Goal: Task Accomplishment & Management: Manage account settings

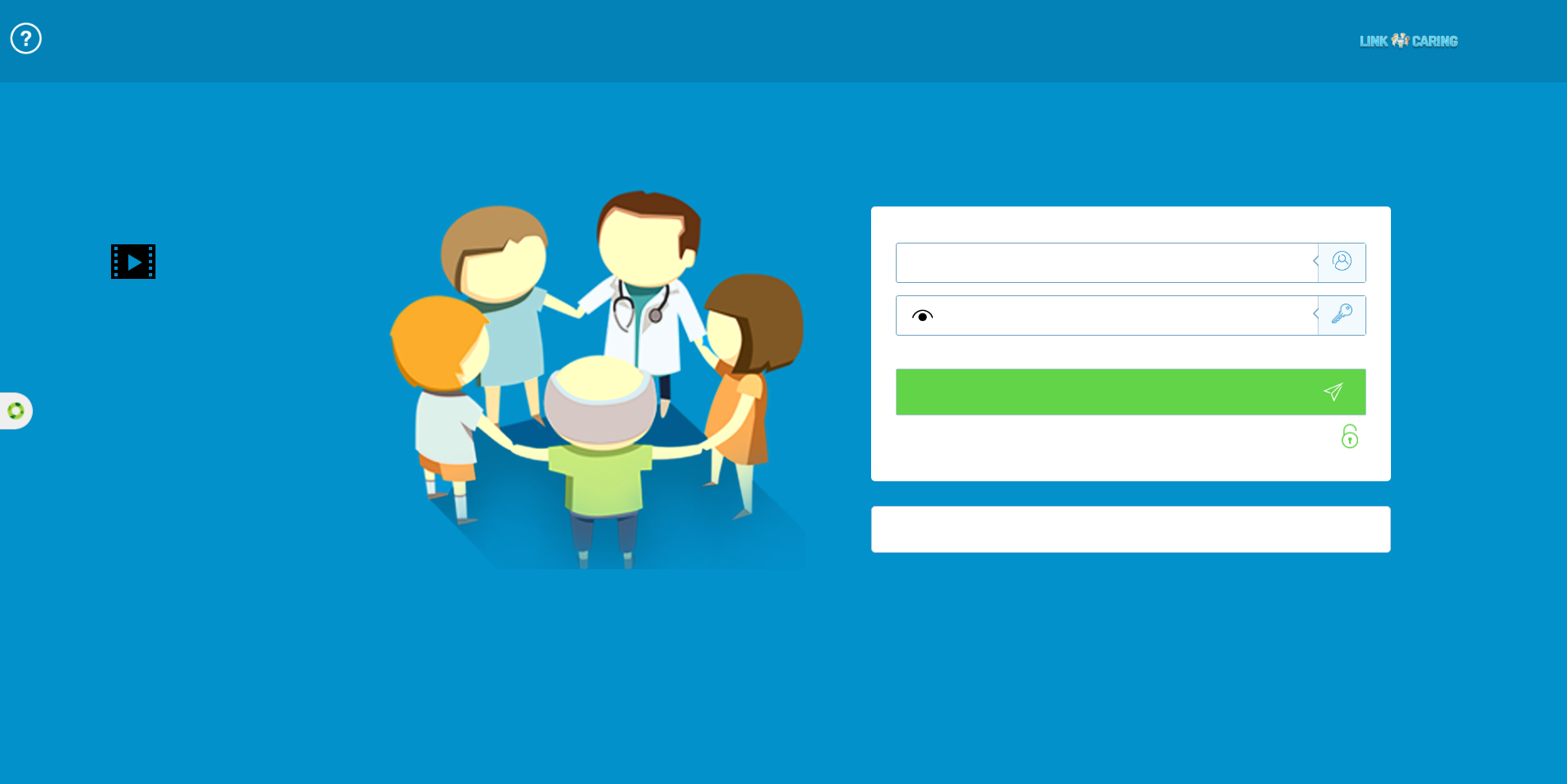
type input "התחבר עכשיו"
type input "עדיין לא? צור חשבון!"
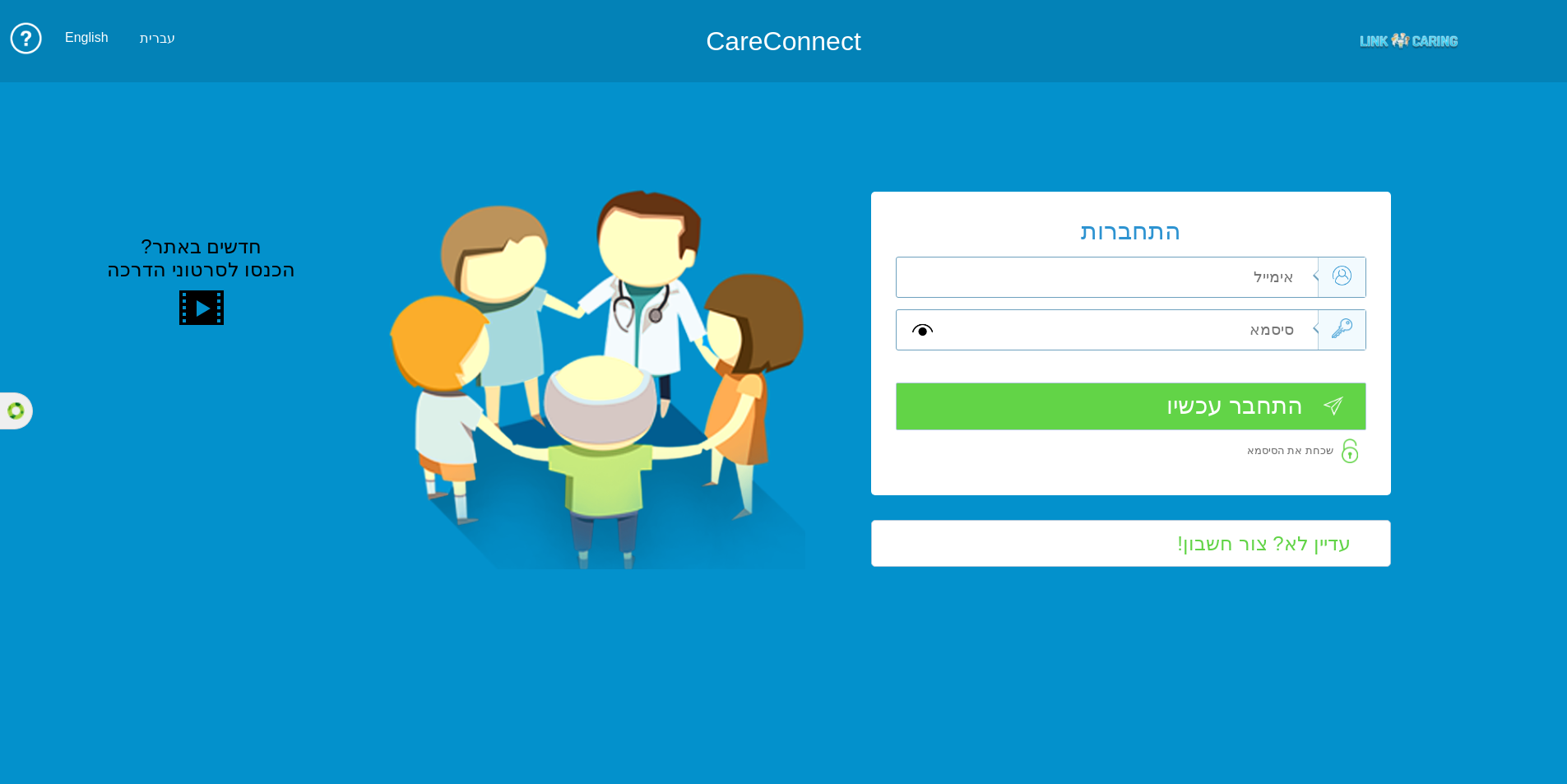
click at [1193, 251] on div "התחברות שדה חובה שדה חובה שדה חובה" at bounding box center [1131, 343] width 520 height 304
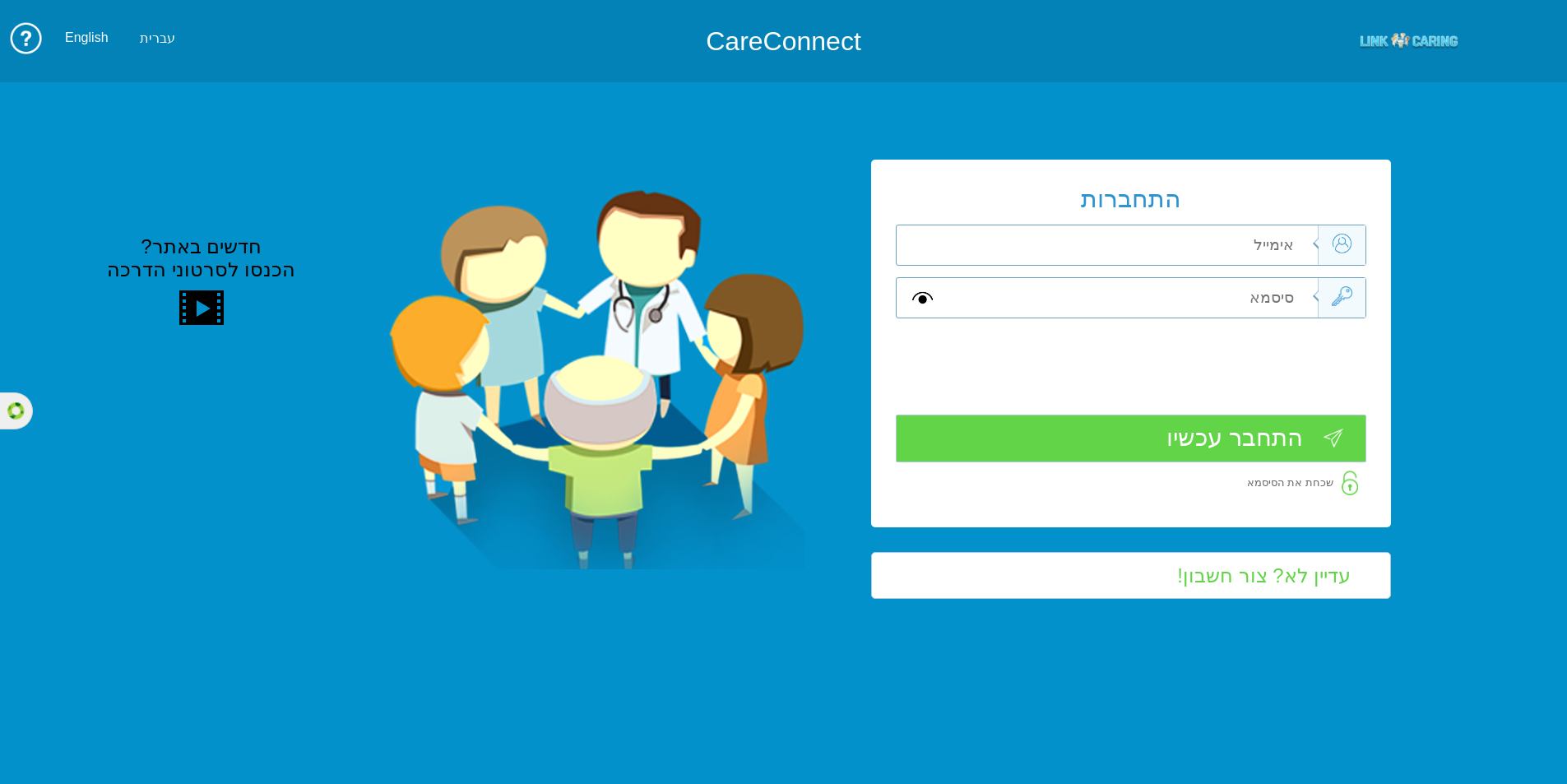
drag, startPoint x: 1184, startPoint y: 263, endPoint x: 1186, endPoint y: 246, distance: 17.1
click at [1184, 262] on input "text" at bounding box center [1131, 245] width 371 height 39
click at [1186, 246] on input "text" at bounding box center [1131, 245] width 371 height 39
click at [1186, 242] on input "text" at bounding box center [1131, 245] width 371 height 39
type input "@"
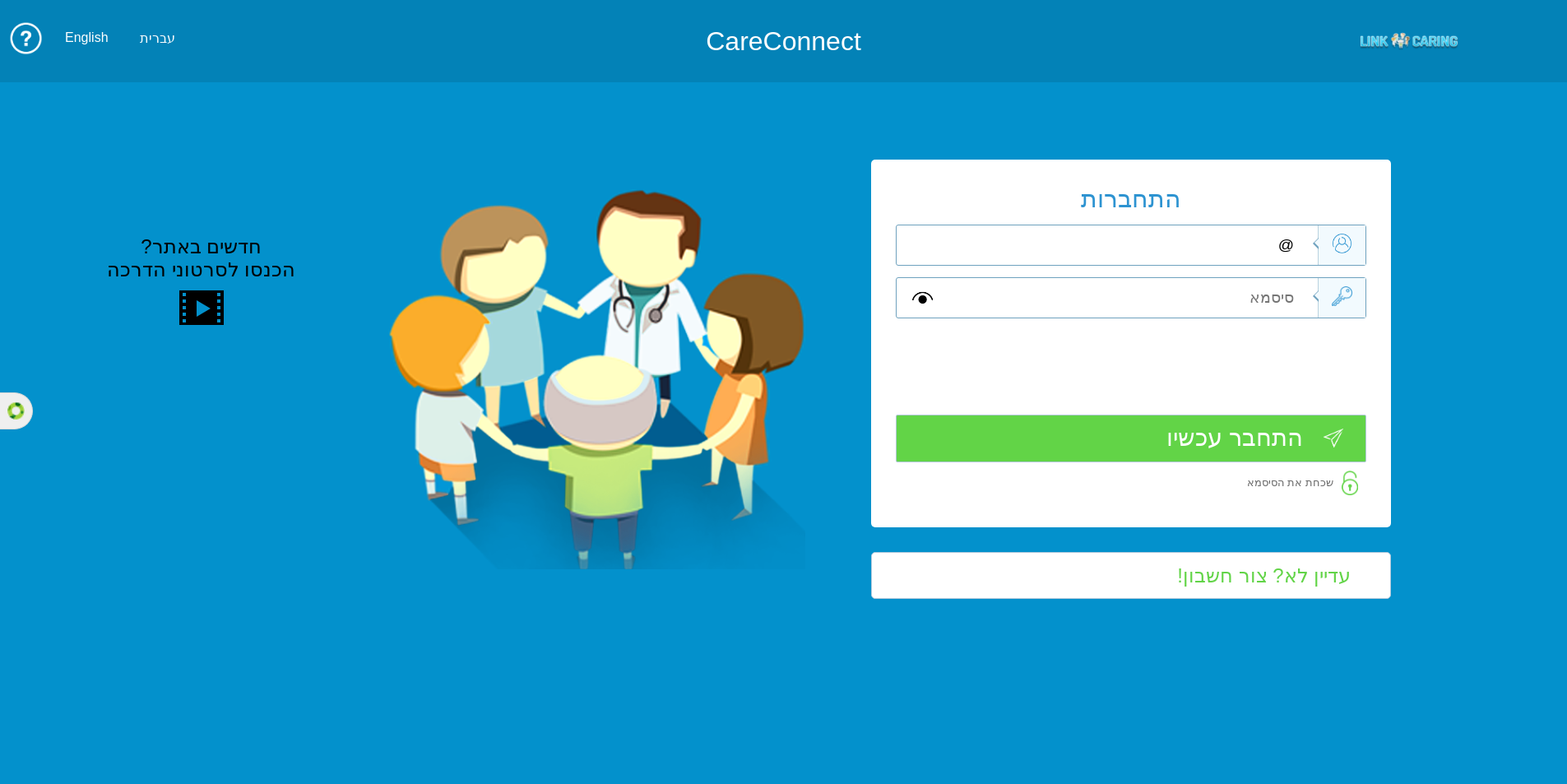
click at [1186, 242] on input "@" at bounding box center [1131, 245] width 371 height 39
